Goal: Task Accomplishment & Management: Use online tool/utility

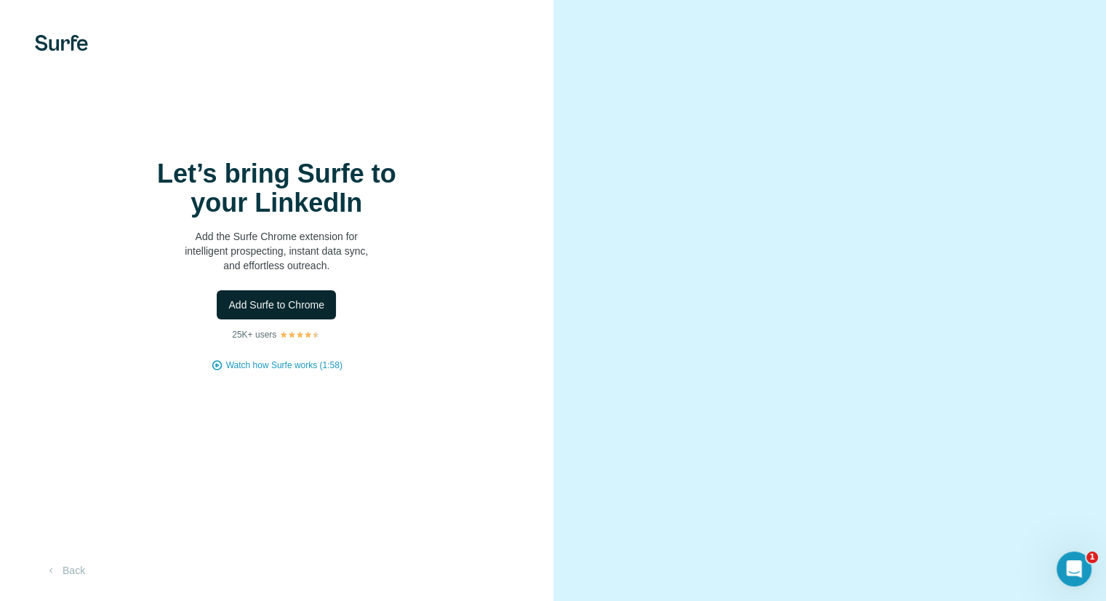
click at [279, 305] on span "Add Surfe to Chrome" at bounding box center [276, 305] width 96 height 15
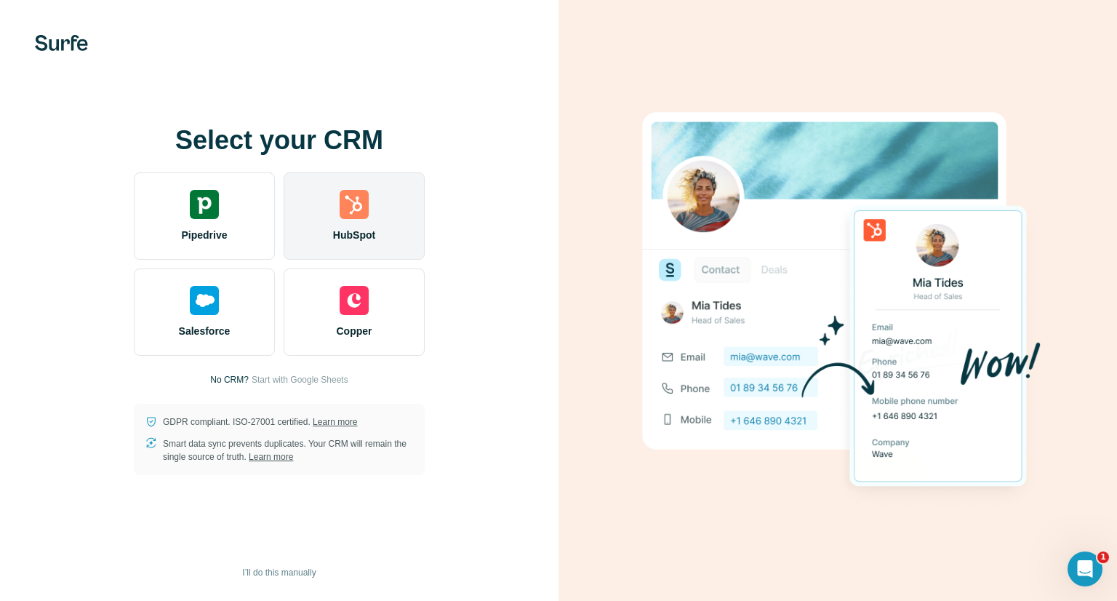
click at [354, 224] on div "HubSpot" at bounding box center [354, 215] width 141 height 87
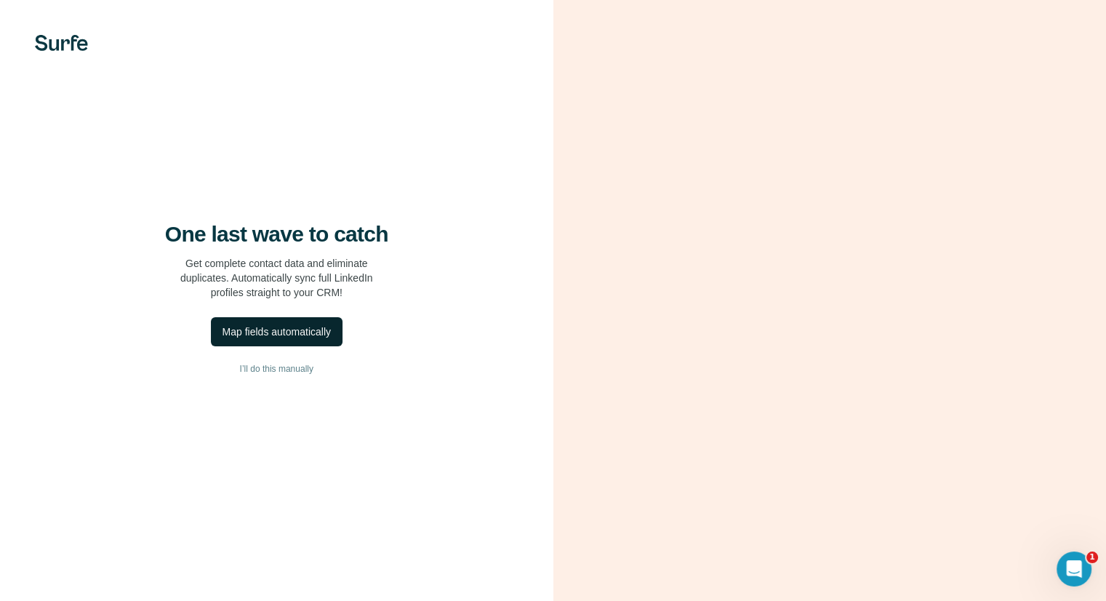
click at [264, 334] on div "Map fields automatically" at bounding box center [277, 331] width 108 height 15
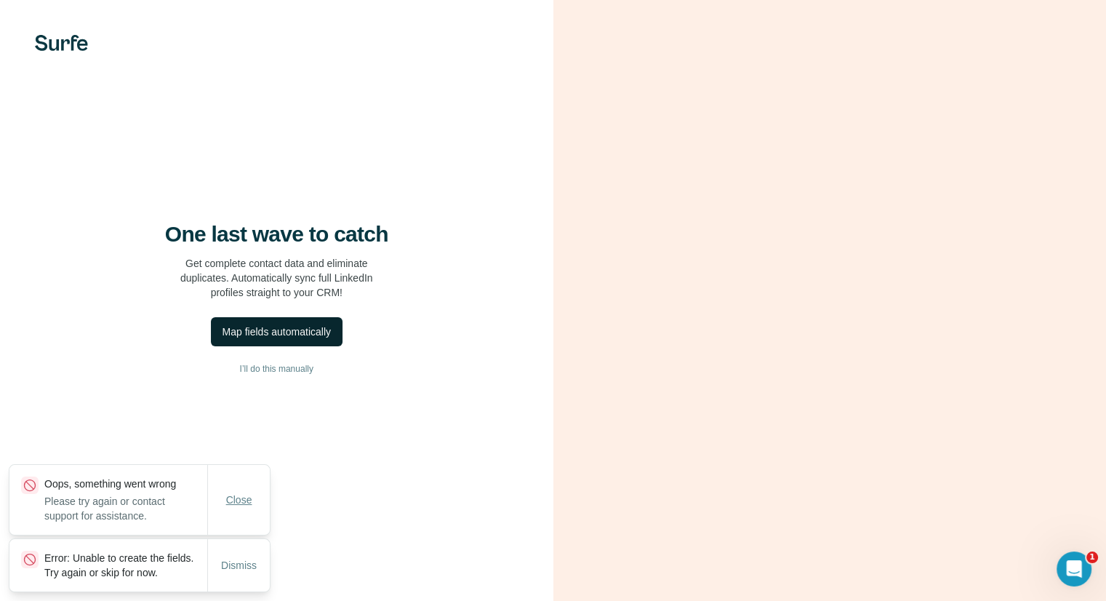
click at [239, 492] on span "Close" at bounding box center [239, 499] width 26 height 15
click at [236, 562] on span "Dismiss" at bounding box center [239, 565] width 36 height 15
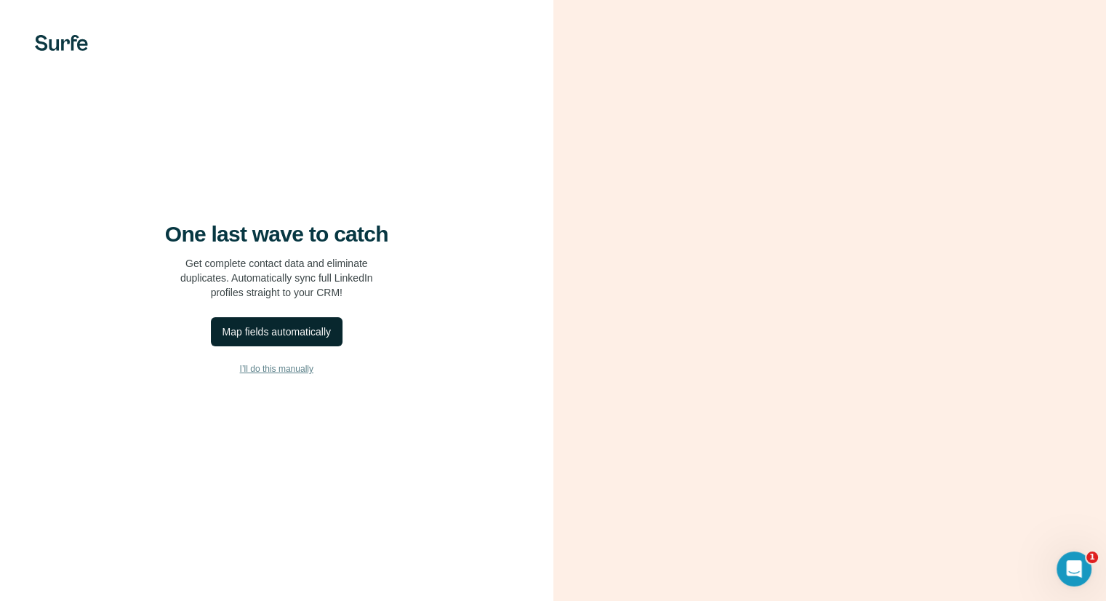
click at [259, 367] on span "I’ll do this manually" at bounding box center [276, 368] width 73 height 13
